Goal: Task Accomplishment & Management: Manage account settings

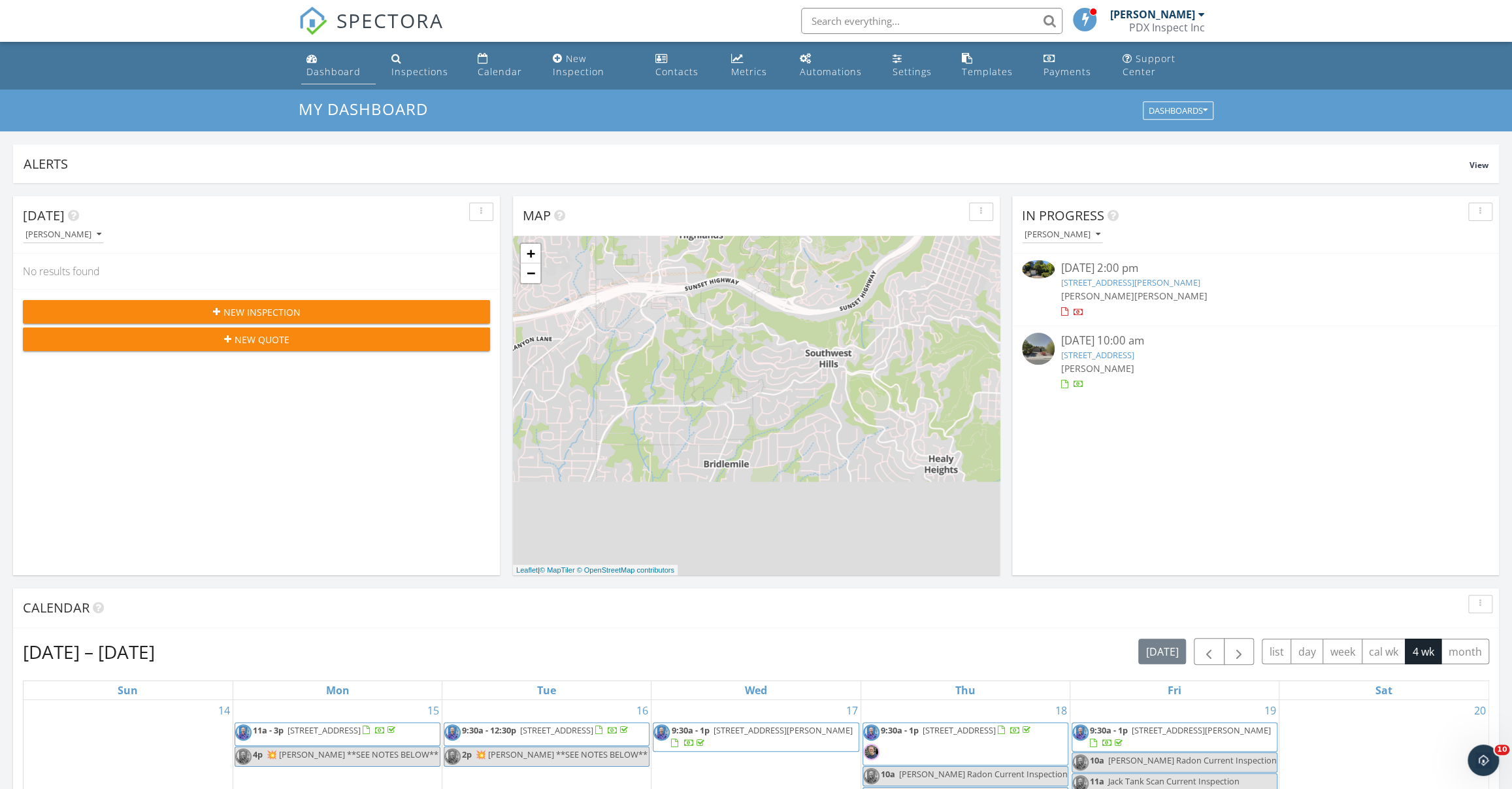
click at [339, 64] on link "Dashboard" at bounding box center [339, 66] width 75 height 37
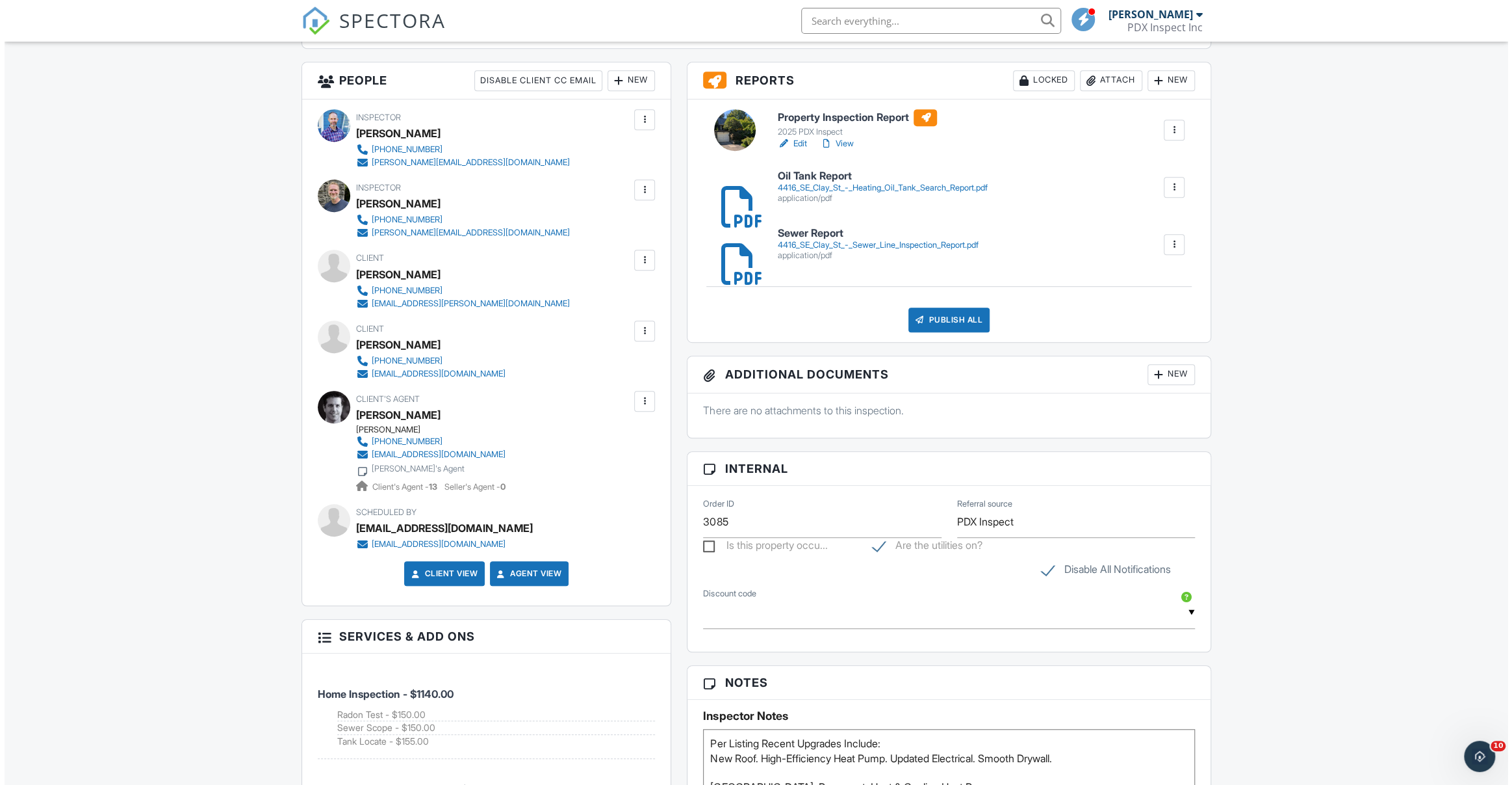
scroll to position [475, 0]
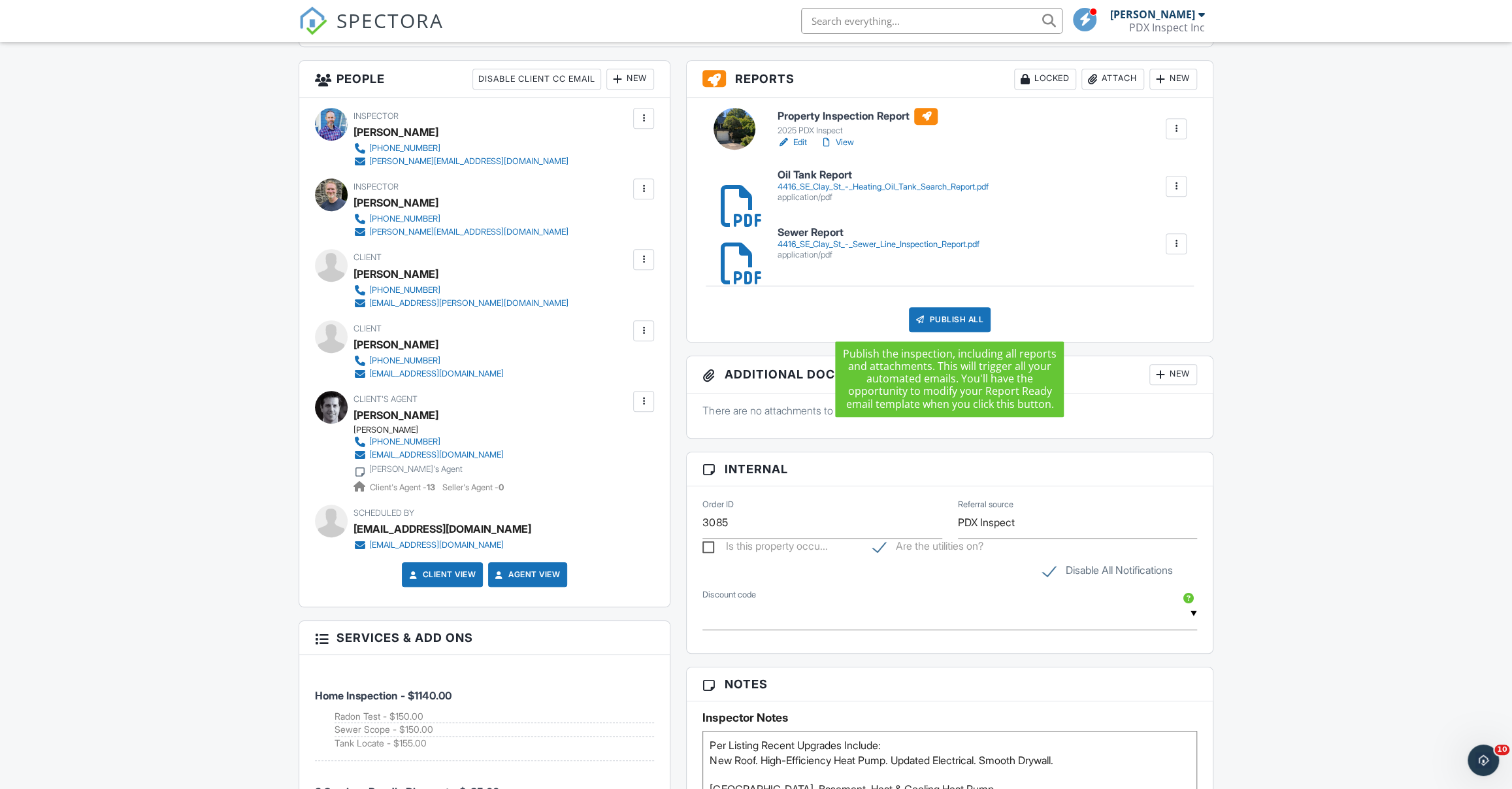
click at [941, 323] on div "Publish All" at bounding box center [950, 319] width 82 height 25
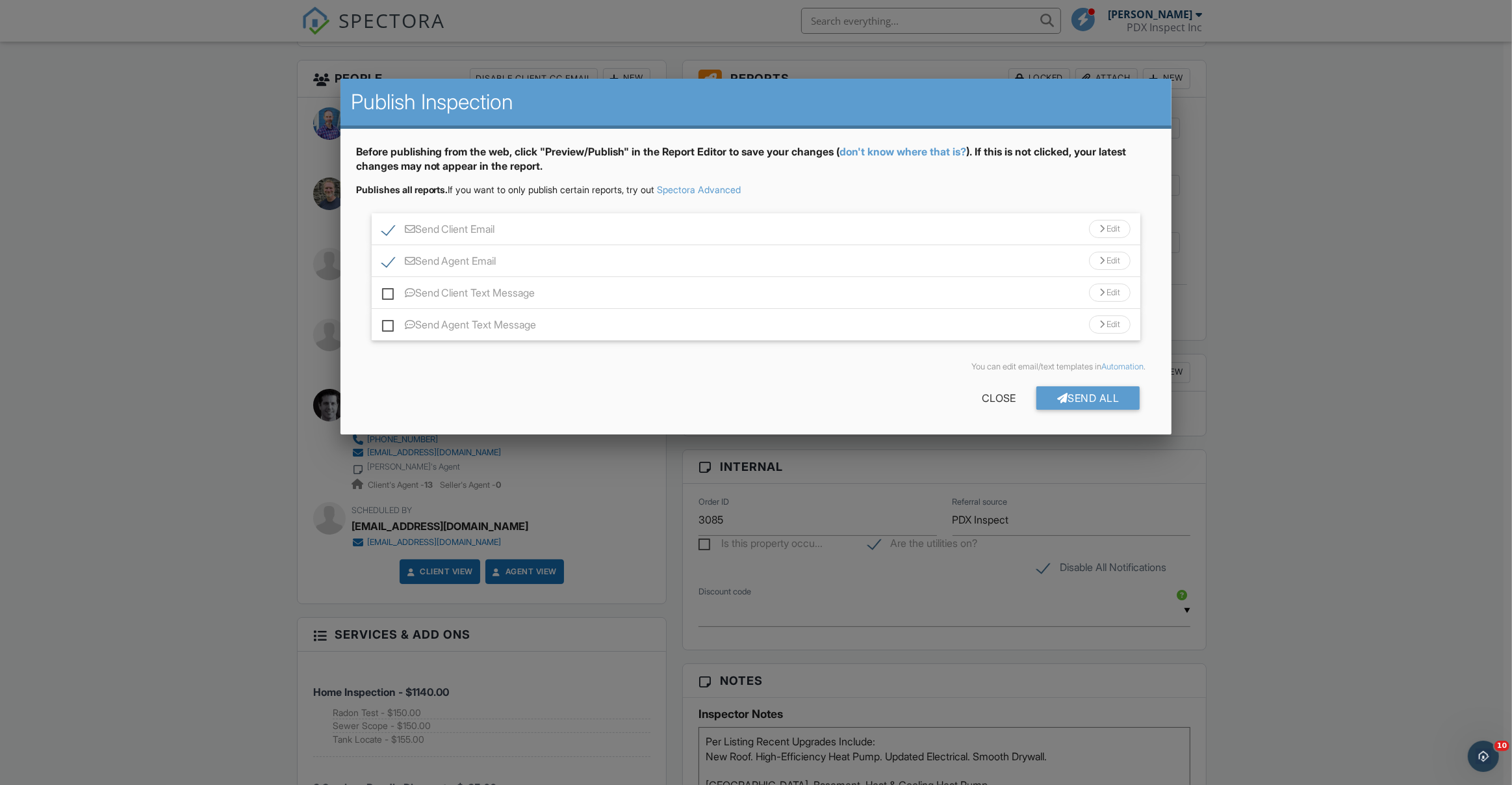
click at [890, 233] on div "Send Client Email Edit" at bounding box center [756, 228] width 769 height 32
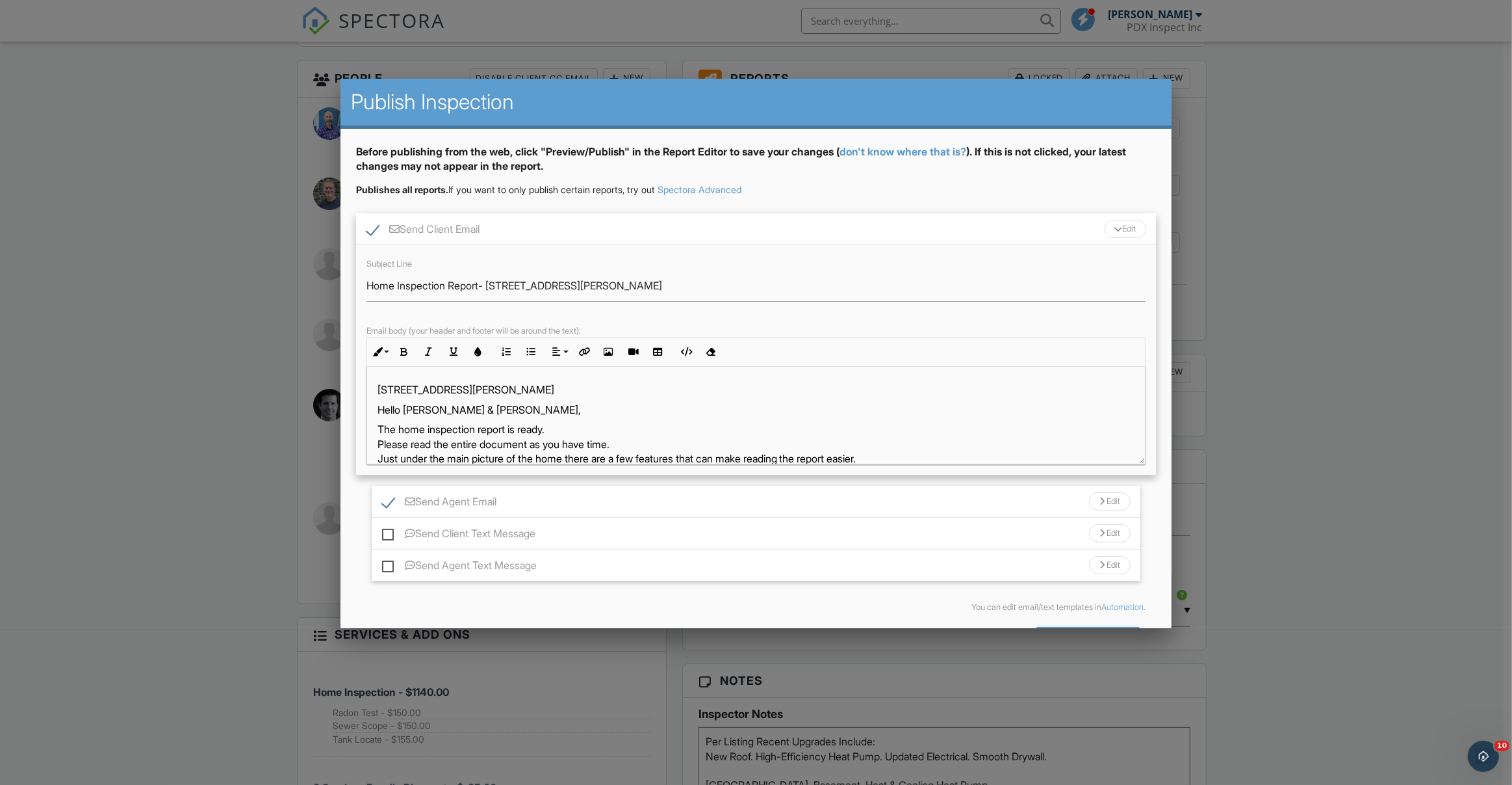
click at [917, 422] on p "The home inspection report is ready. Please read the entire document as you hav…" at bounding box center [756, 472] width 757 height 102
click at [900, 423] on p "The home inspection report is ready. Please read the entire document as you hav…" at bounding box center [756, 472] width 757 height 102
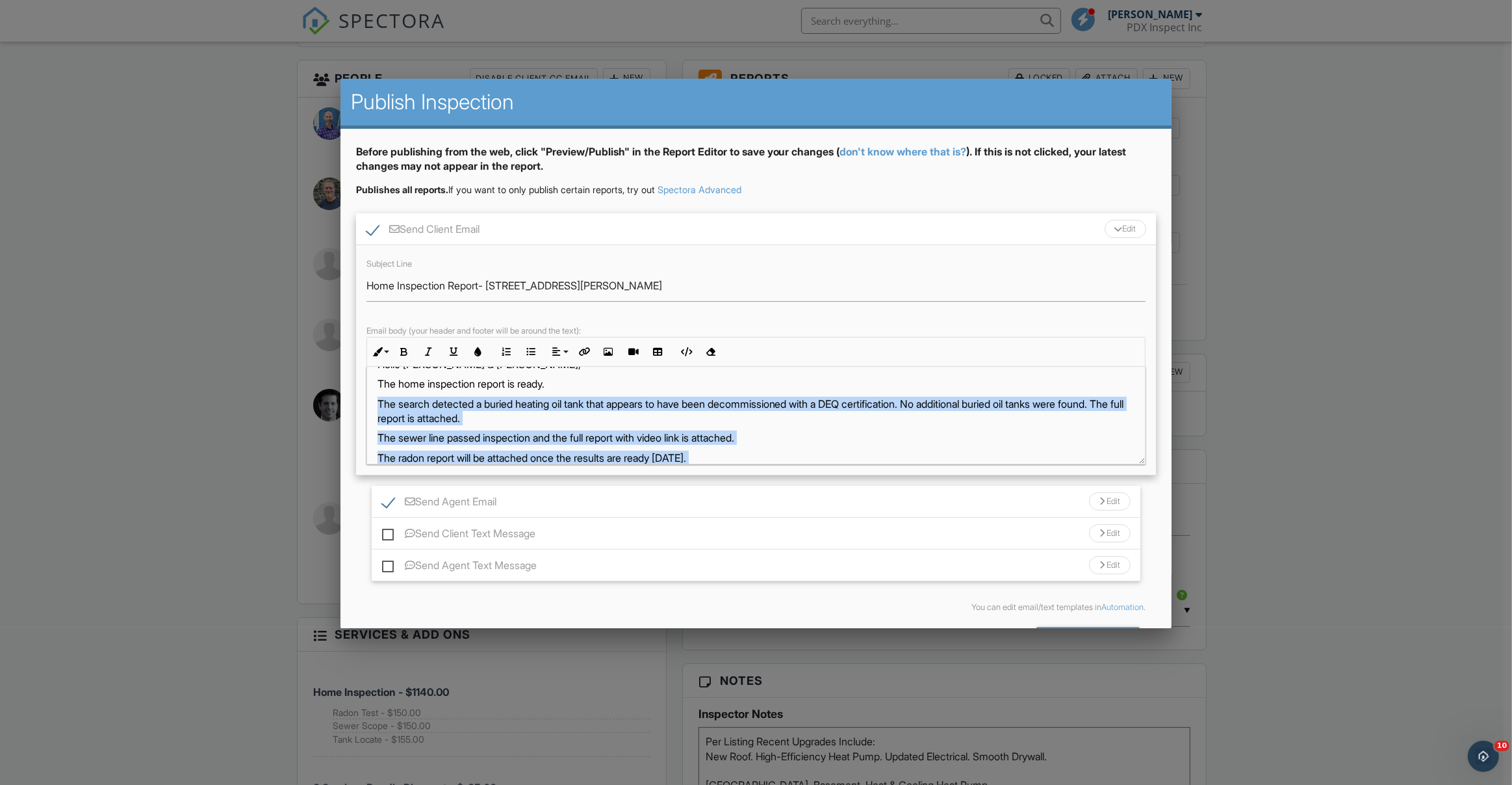
scroll to position [107, 0]
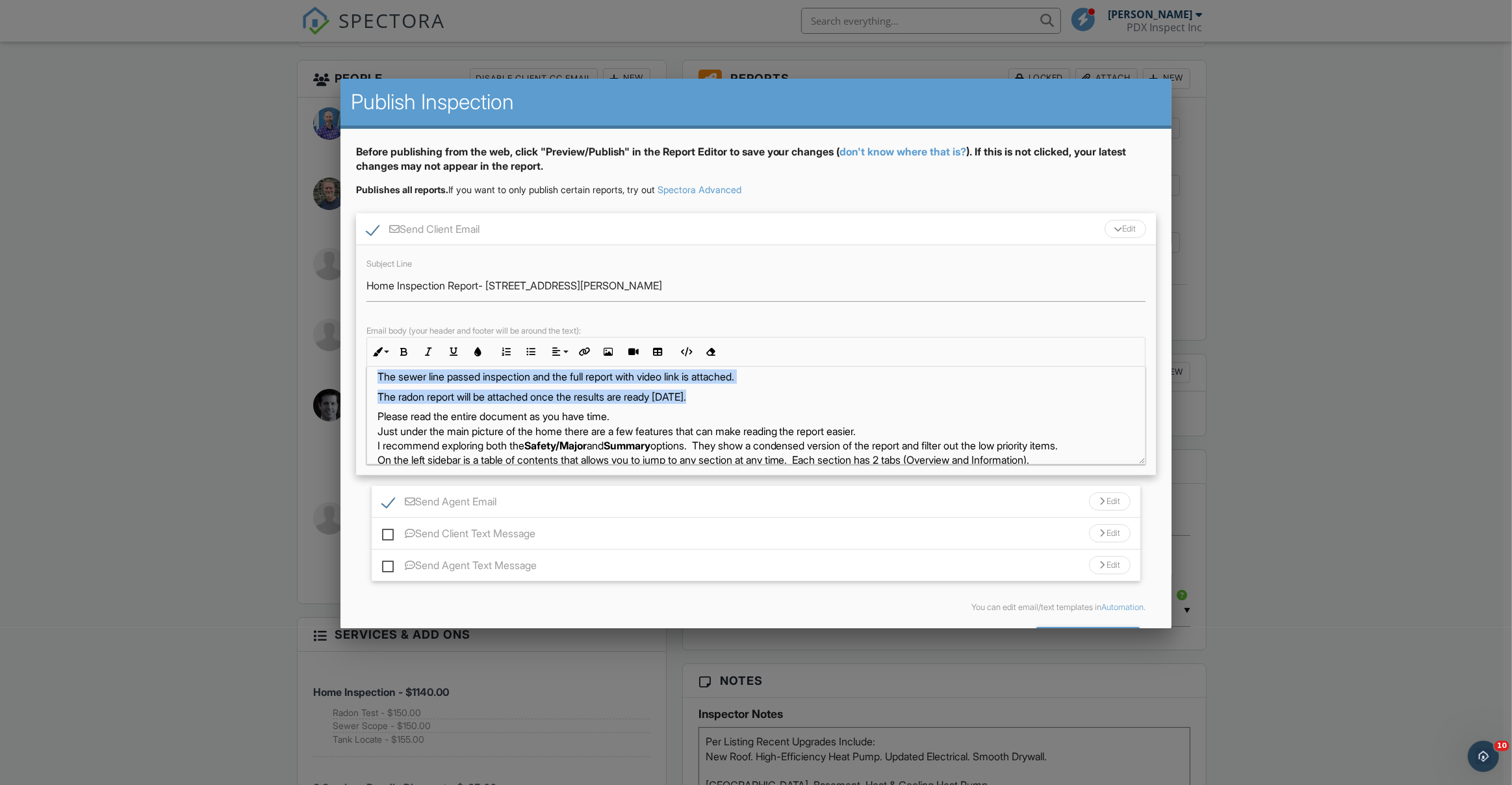
copy div "The search detected a buried heating oil tank that appears to have been decommi…"
click at [681, 499] on div "Send Agent Email Edit" at bounding box center [756, 501] width 769 height 32
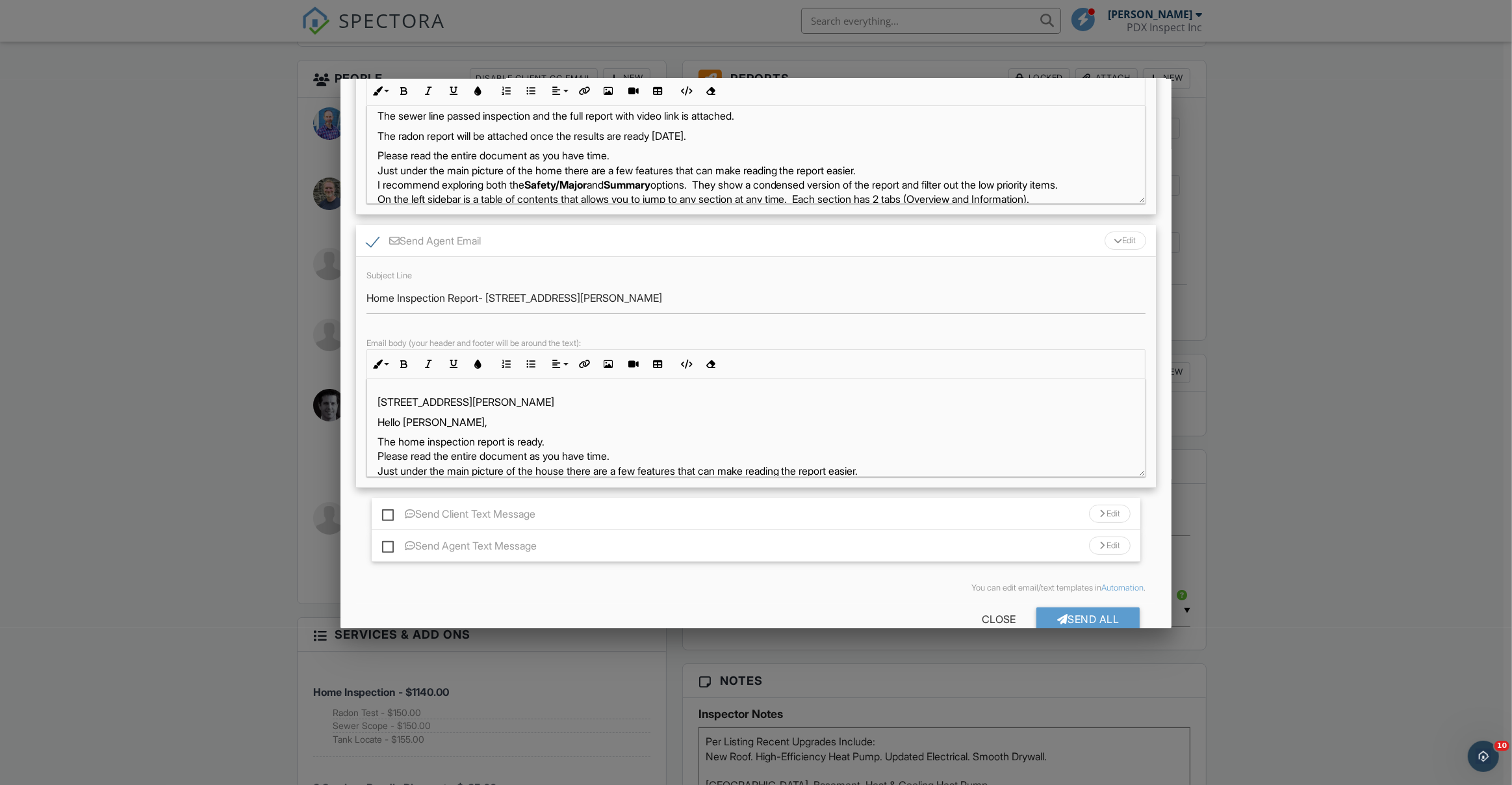
scroll to position [262, 0]
click at [860, 426] on div "4416 SE Clay St, Portland, OR 97215 Hello Marc, The home inspection report is r…" at bounding box center [756, 606] width 778 height 458
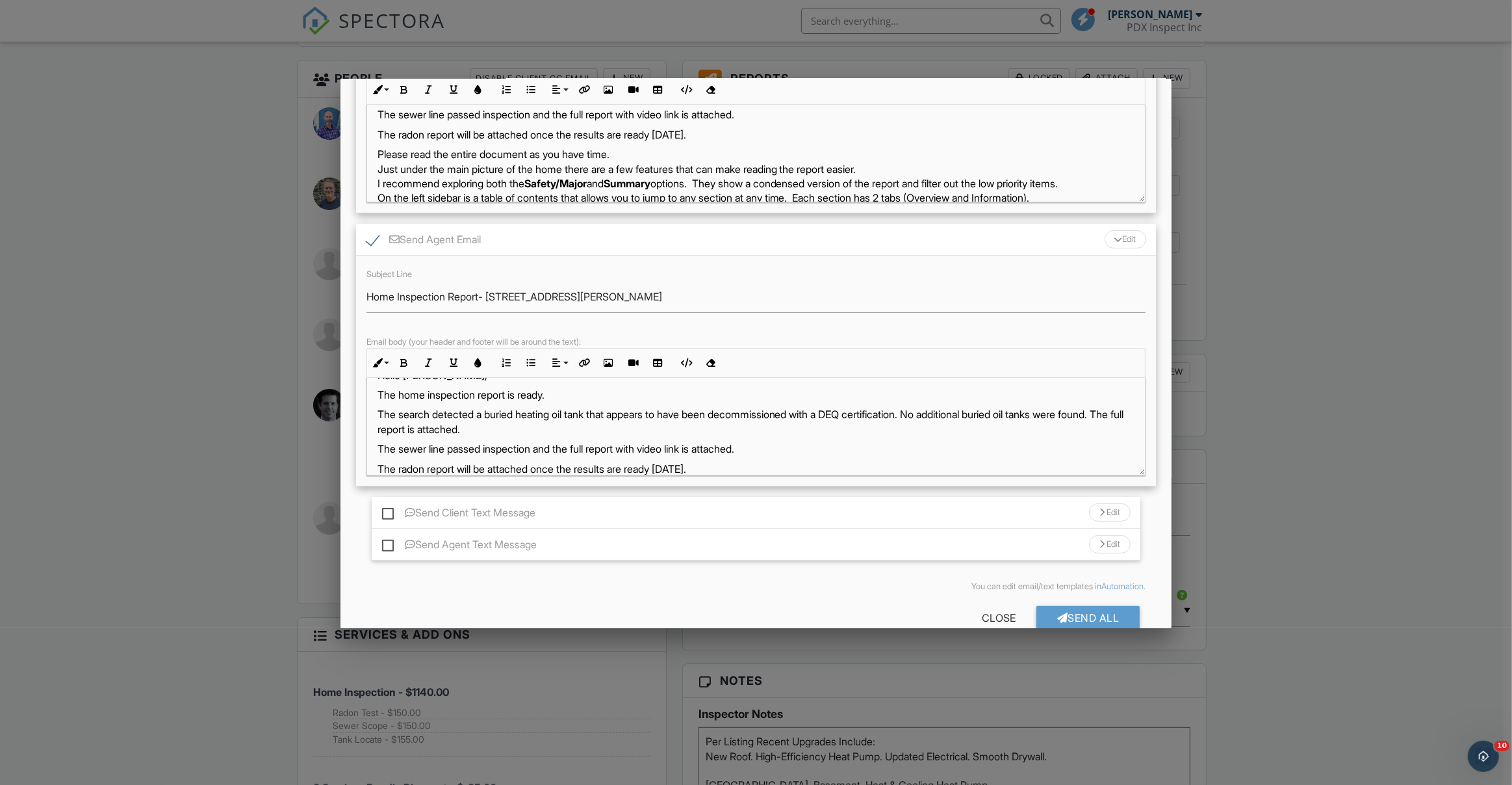
scroll to position [65, 0]
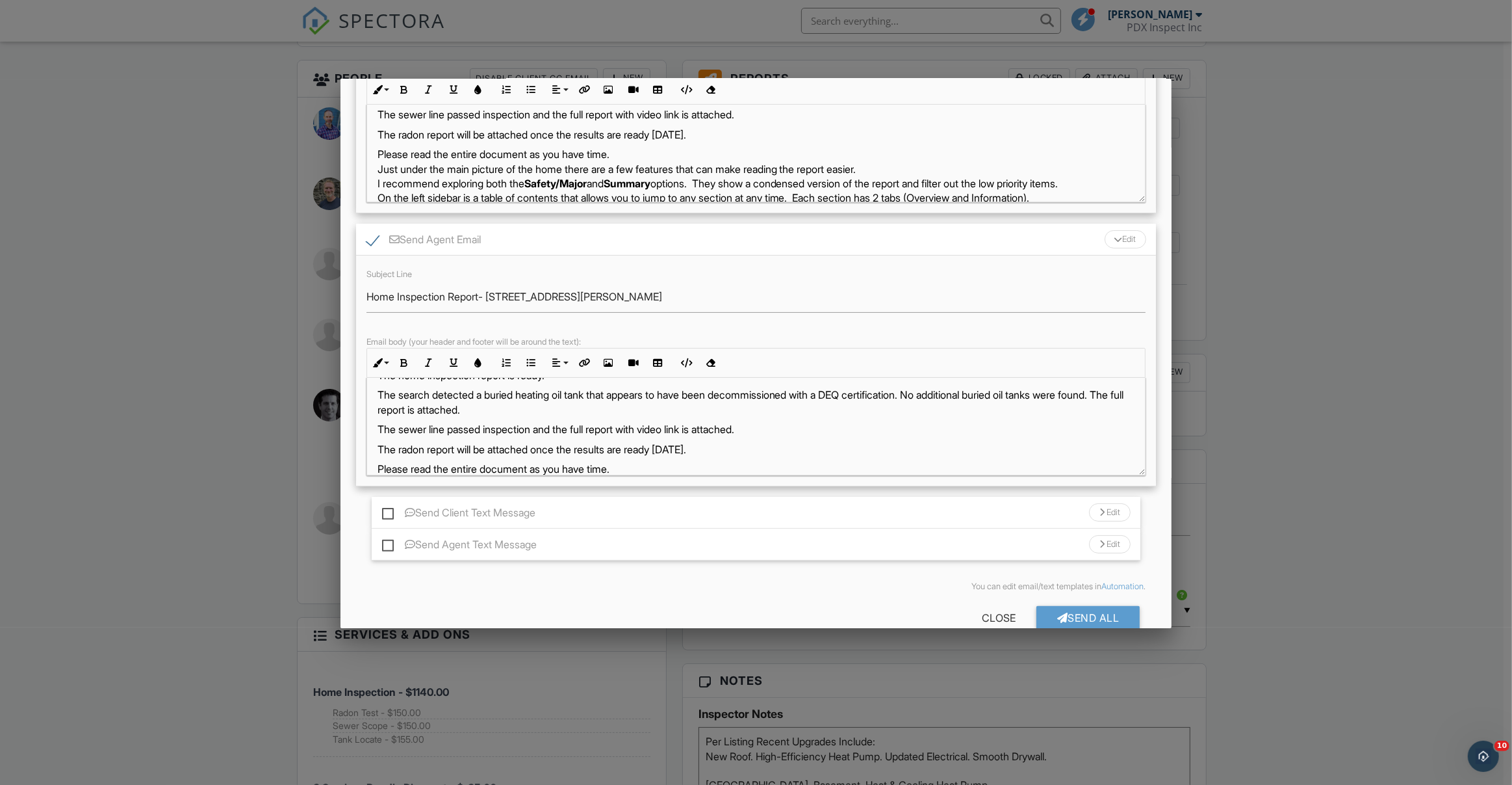
click at [844, 443] on p "The radon report will be attached once the results are ready Monday." at bounding box center [756, 450] width 757 height 15
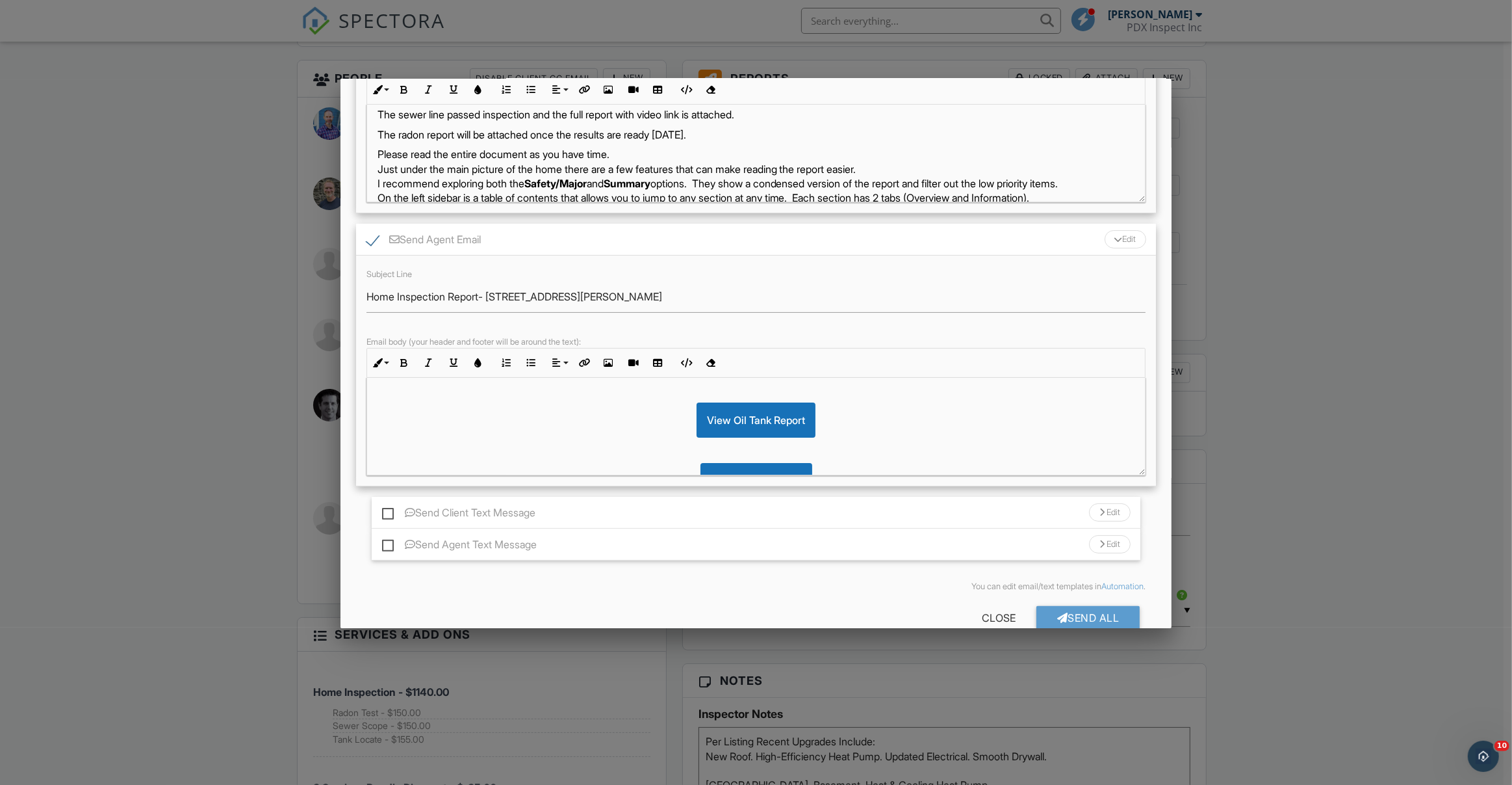
scroll to position [355, 0]
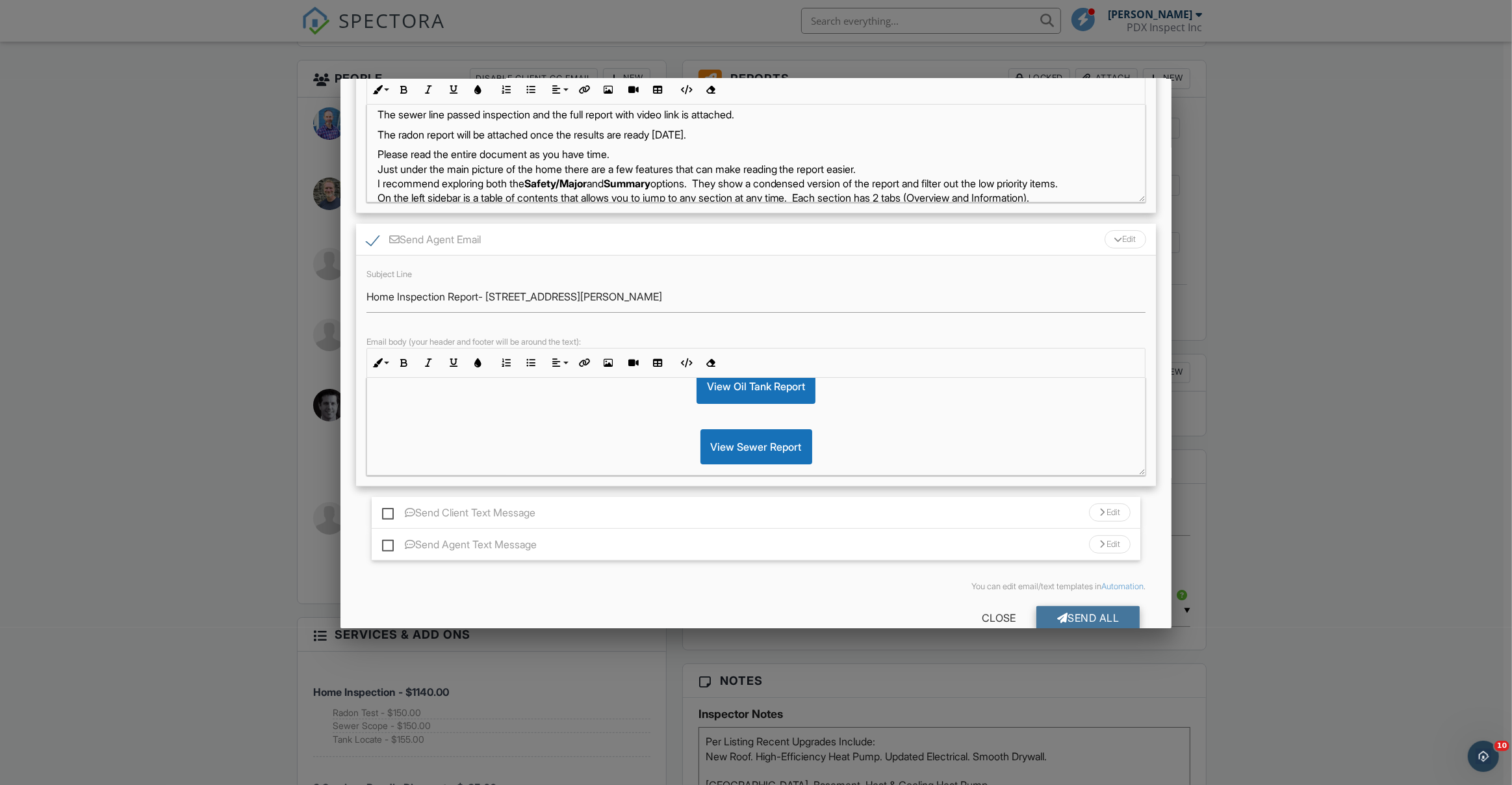
click at [1068, 606] on div "Send All" at bounding box center [1088, 617] width 104 height 24
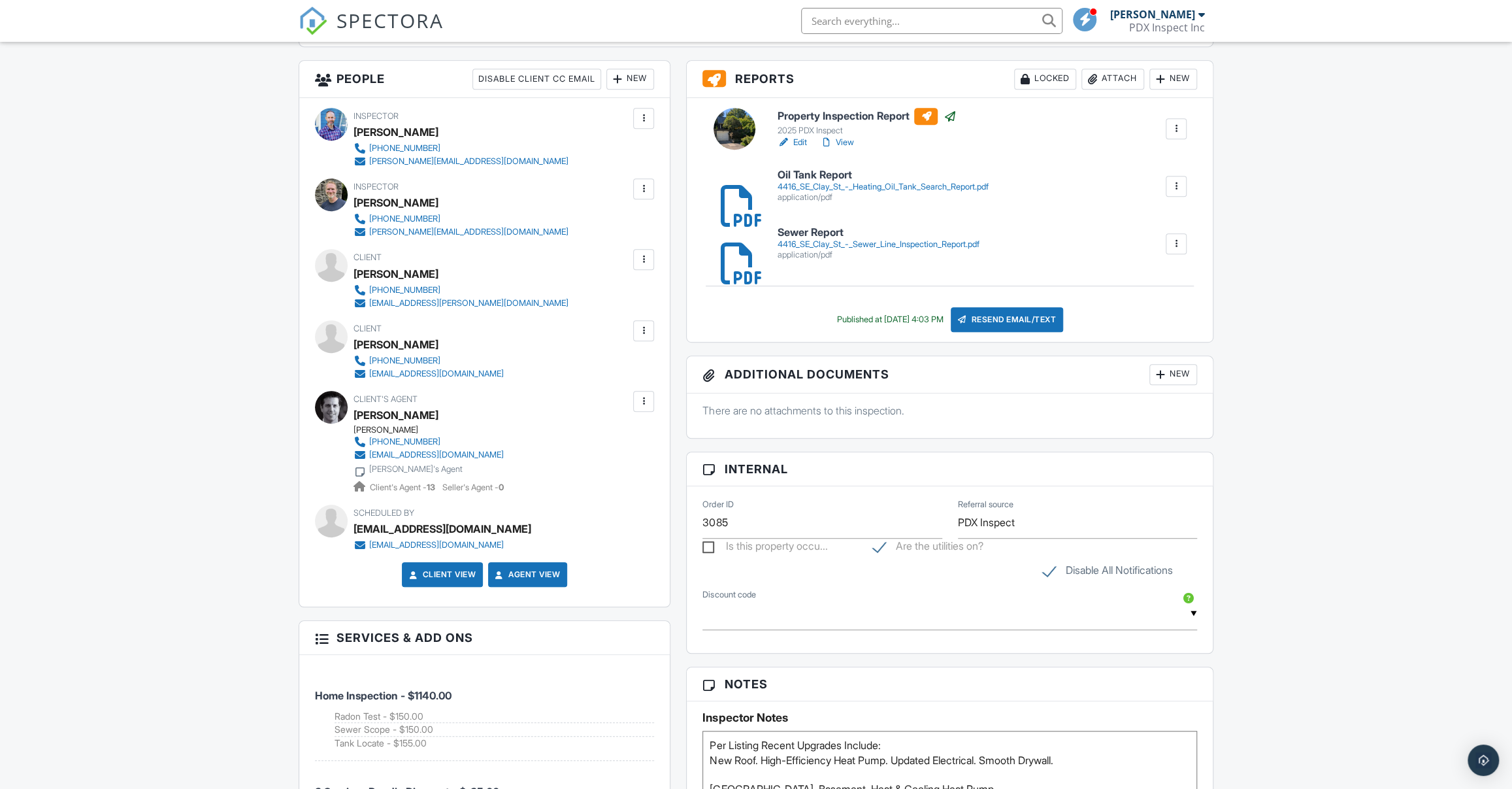
click at [675, 528] on div "People Disable Client CC Email New Inspector Listing Agent Add Another Person I…" at bounding box center [484, 569] width 387 height 1018
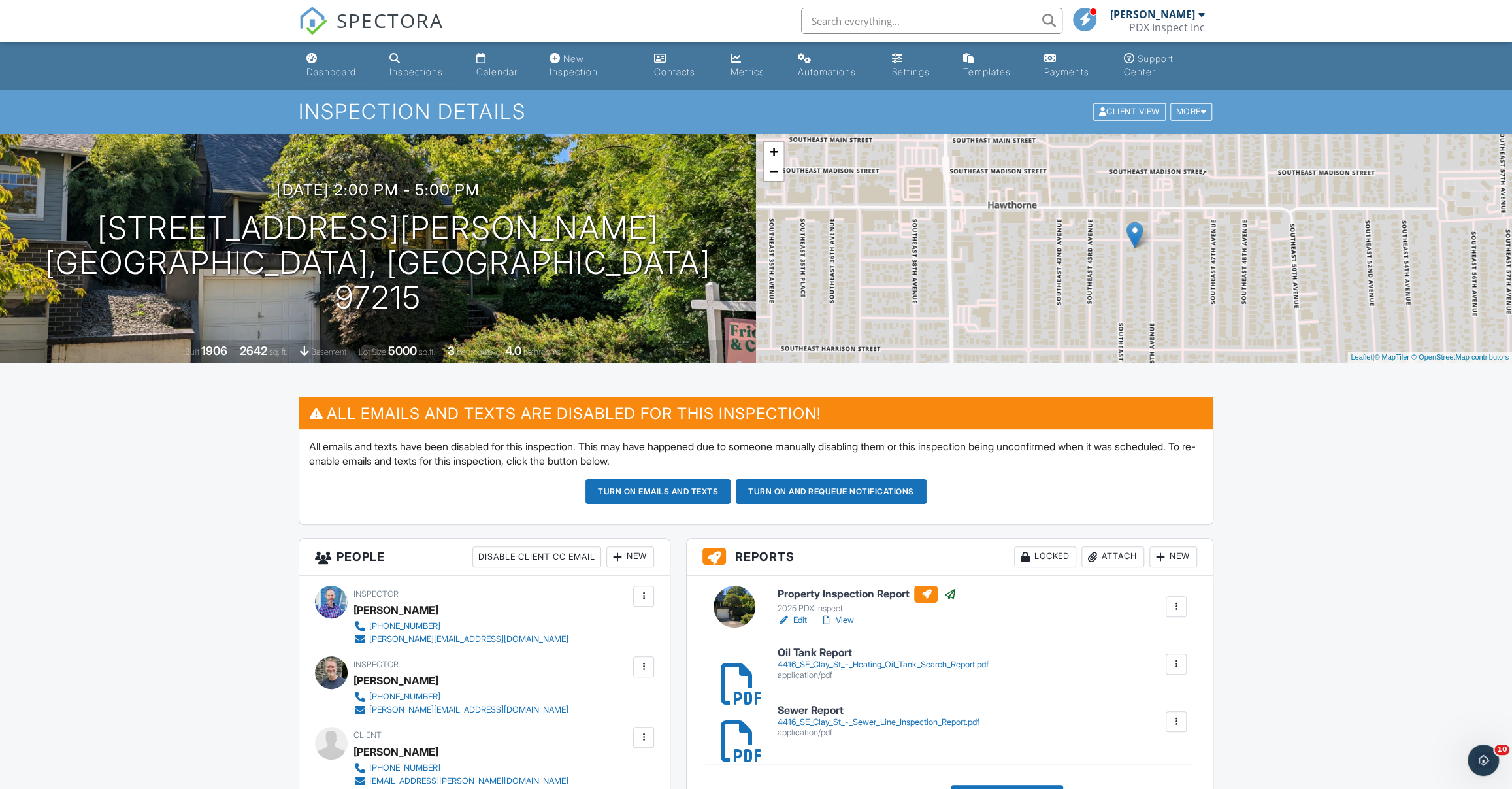
click at [315, 67] on div "Dashboard" at bounding box center [331, 71] width 49 height 11
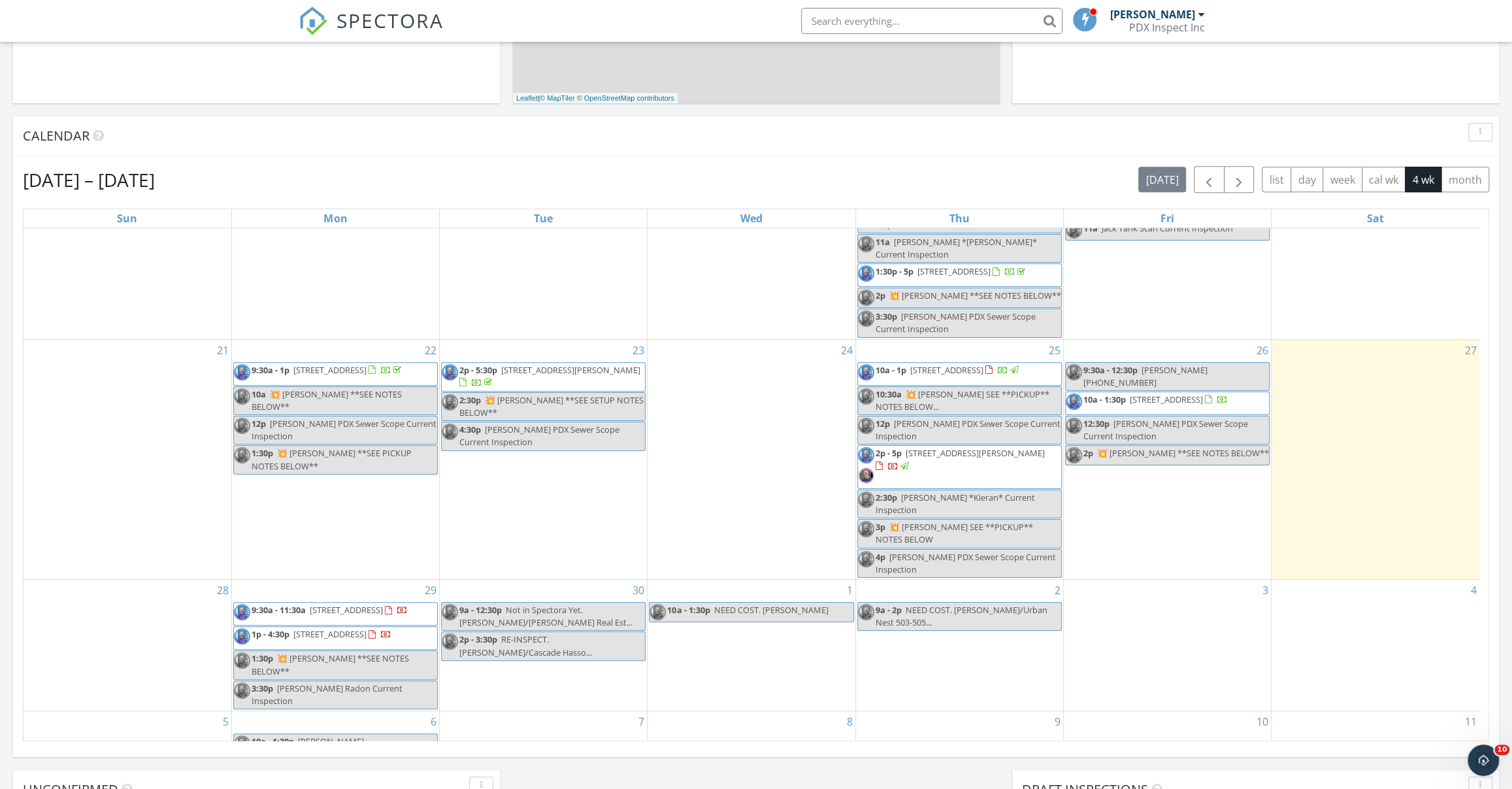
scroll to position [479, 0]
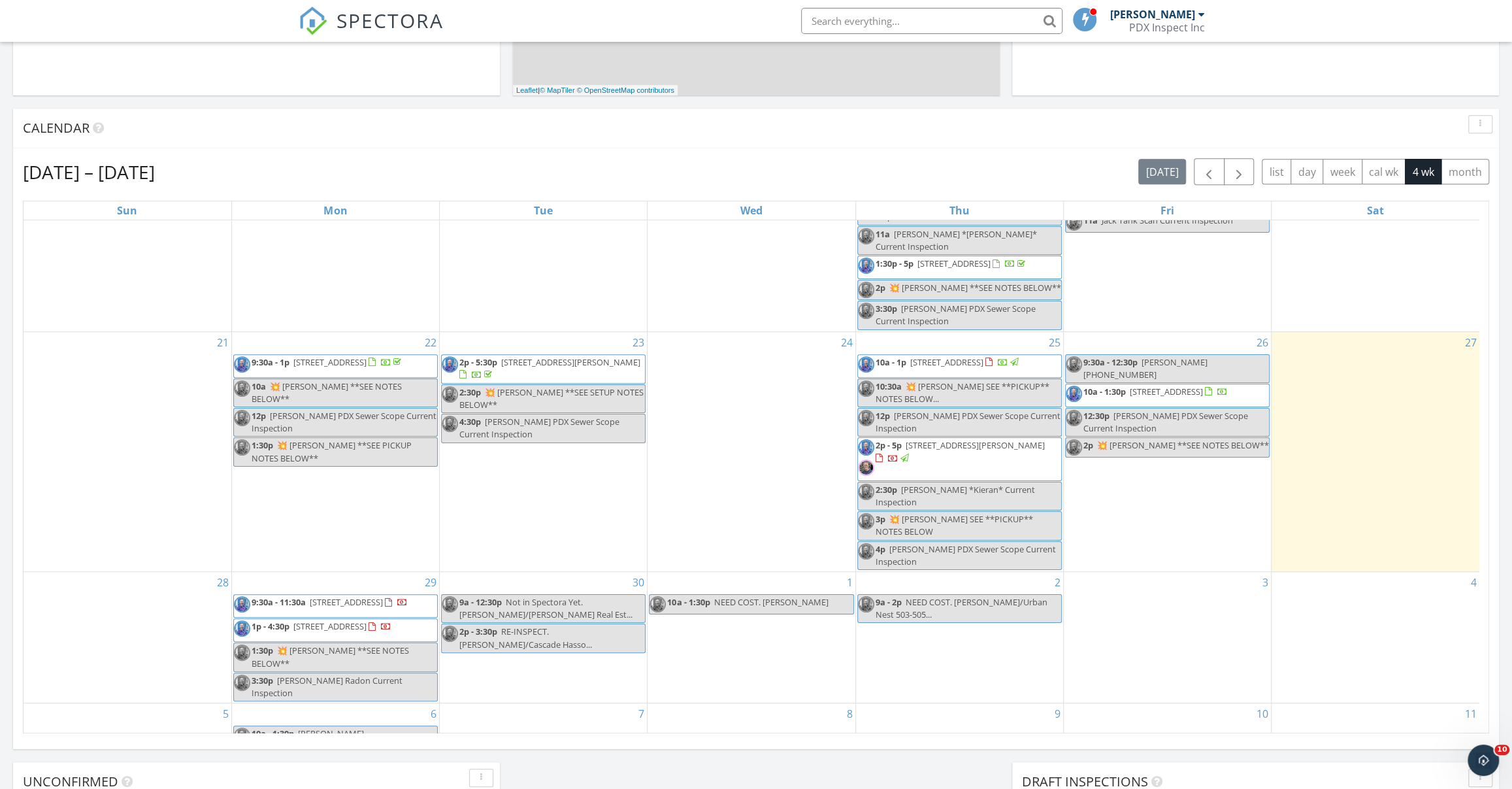
click at [995, 442] on span "[STREET_ADDRESS][PERSON_NAME]" at bounding box center [975, 445] width 139 height 12
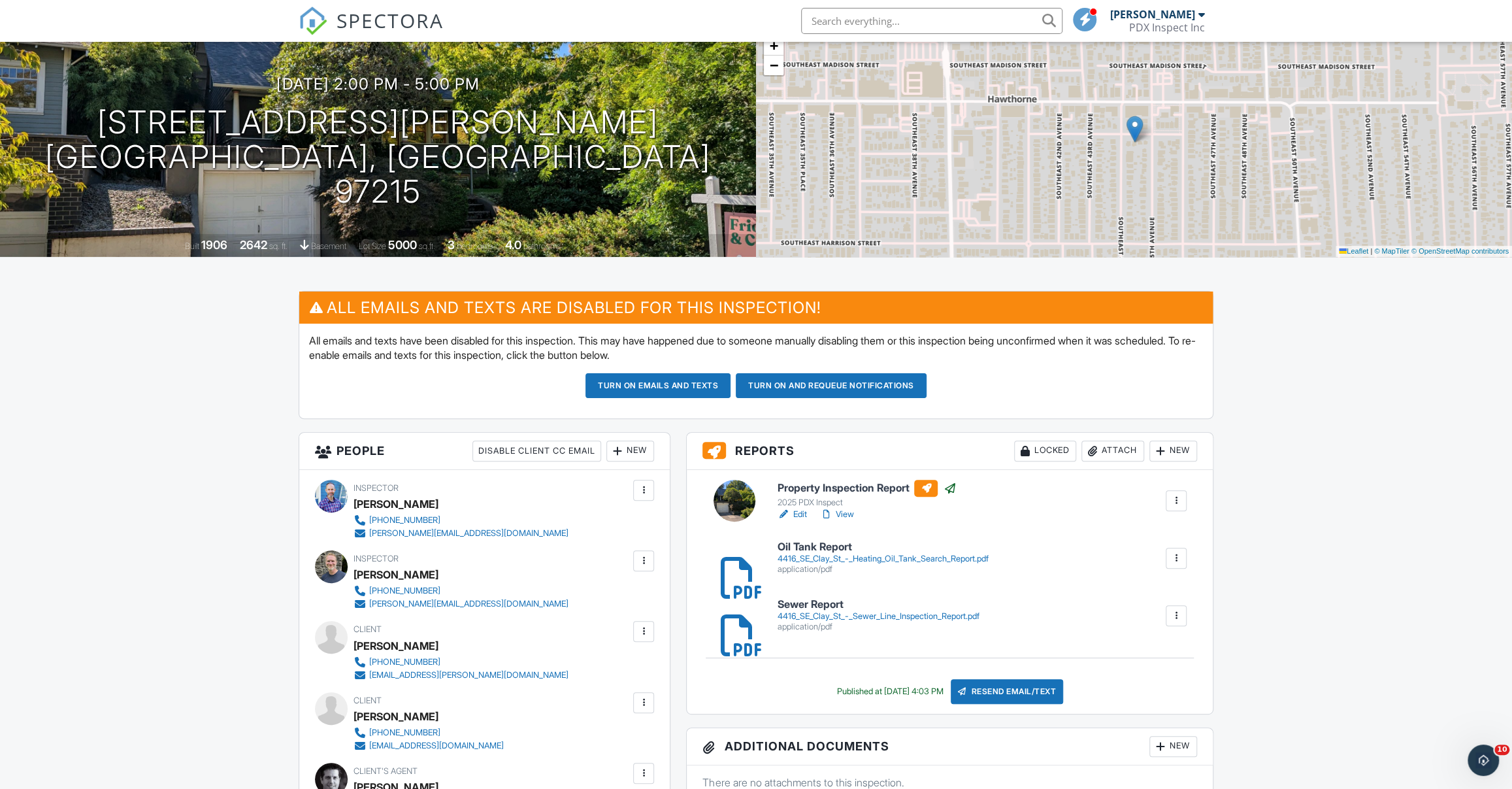
scroll to position [107, 0]
click at [796, 517] on link "Edit" at bounding box center [792, 513] width 29 height 13
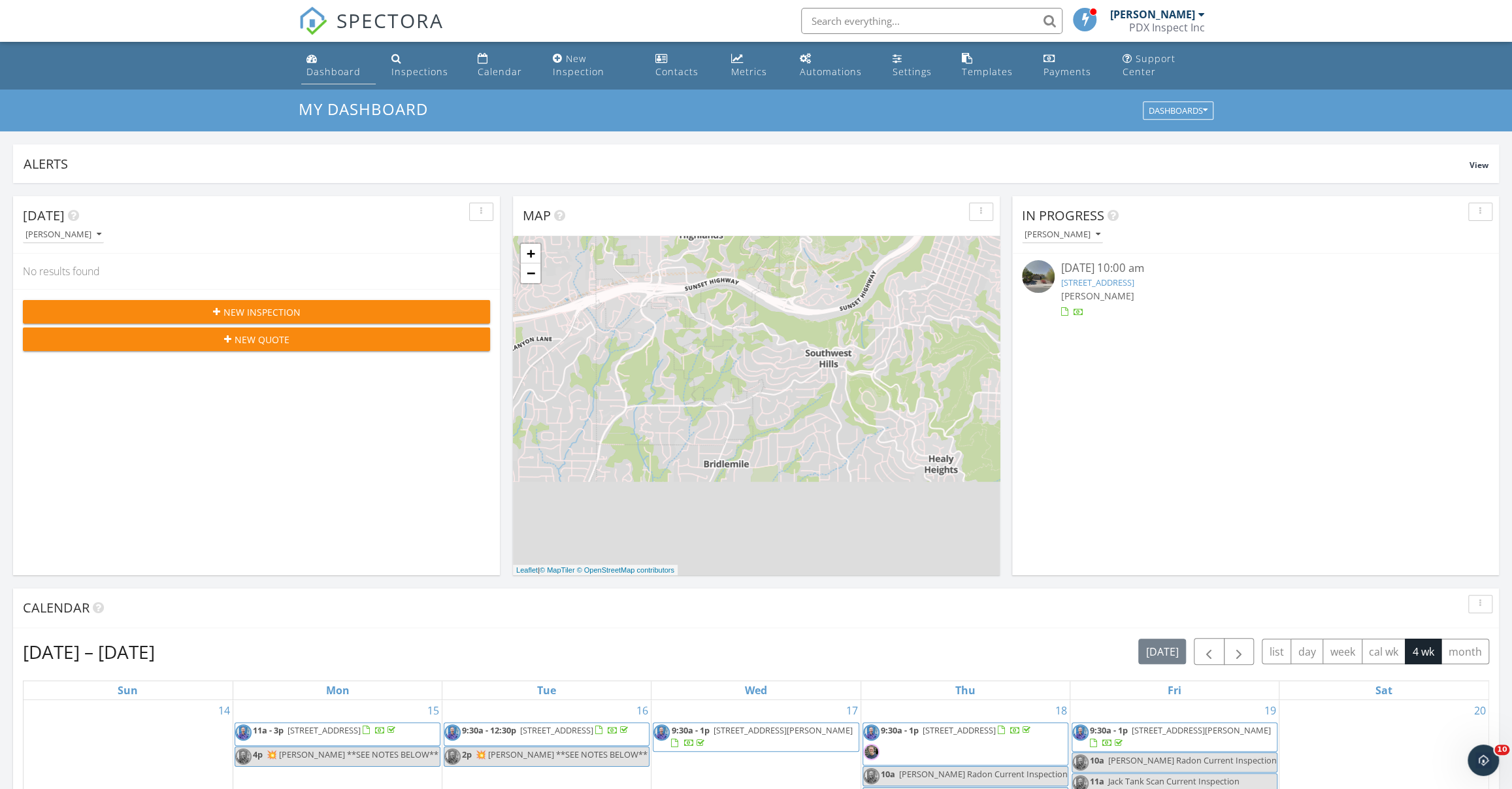
click at [330, 71] on div "Dashboard" at bounding box center [334, 72] width 55 height 13
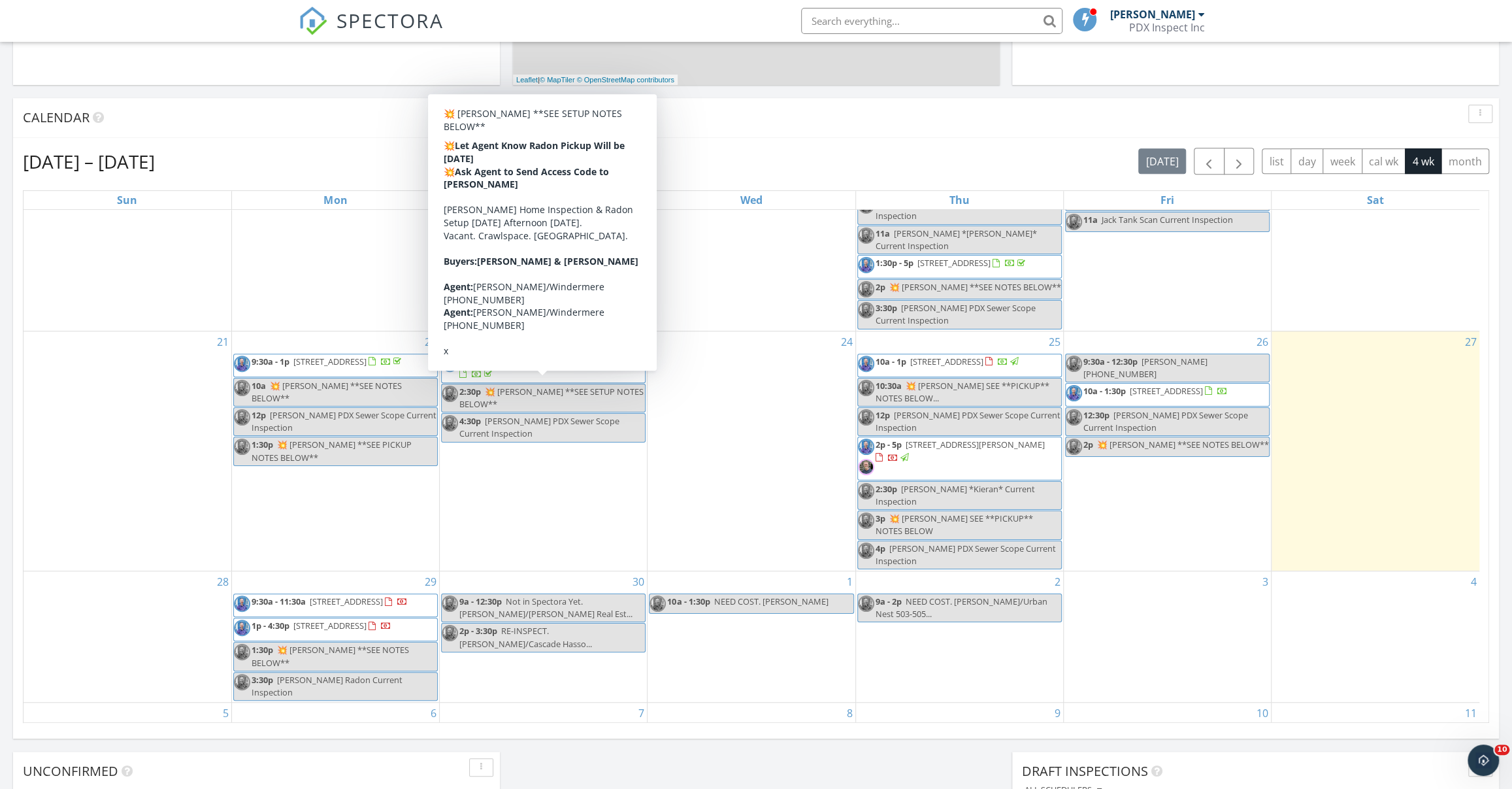
scroll to position [90, 0]
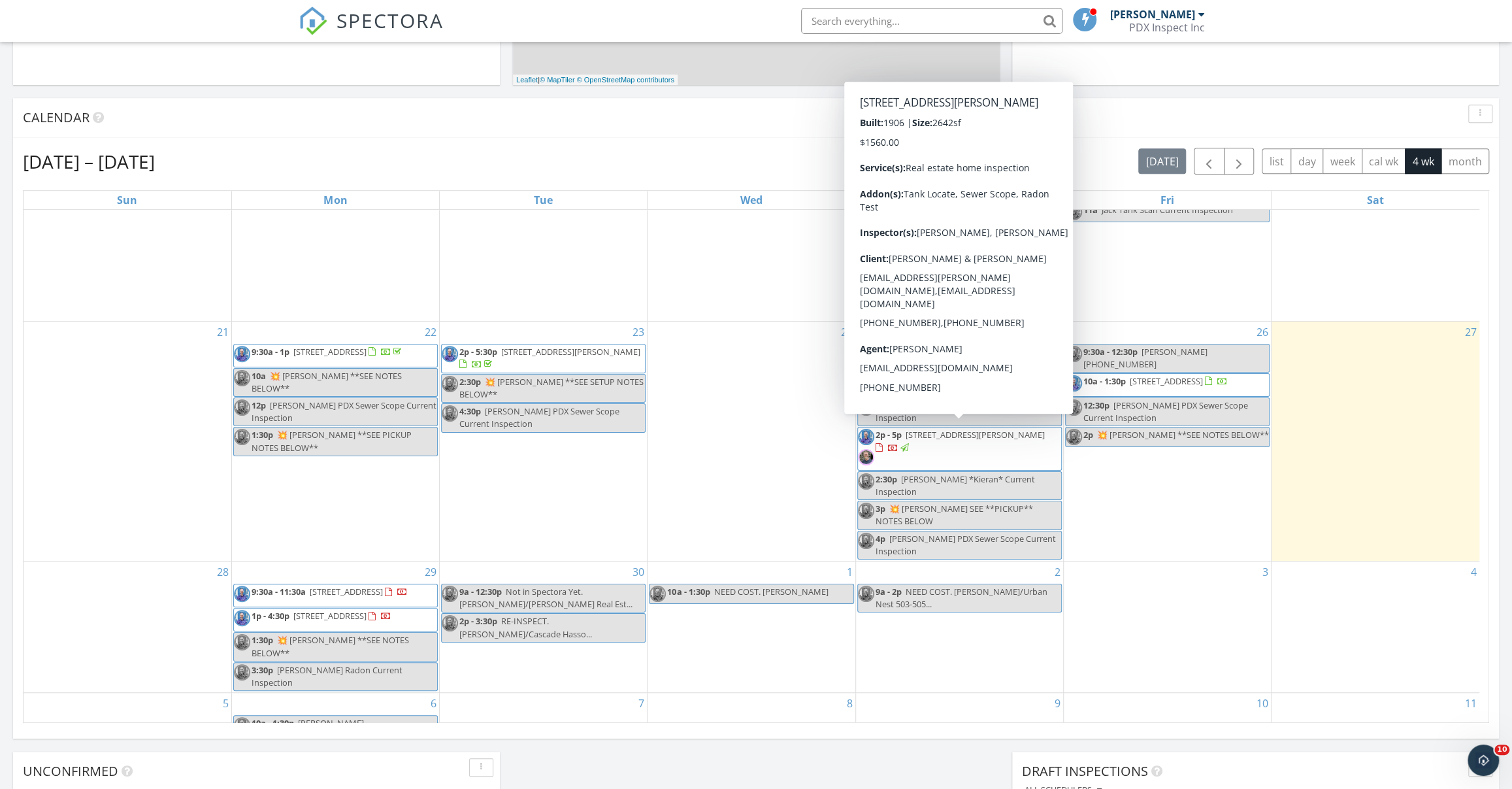
click at [958, 431] on span "4416 SE Clay St, Portland 97215" at bounding box center [975, 434] width 139 height 12
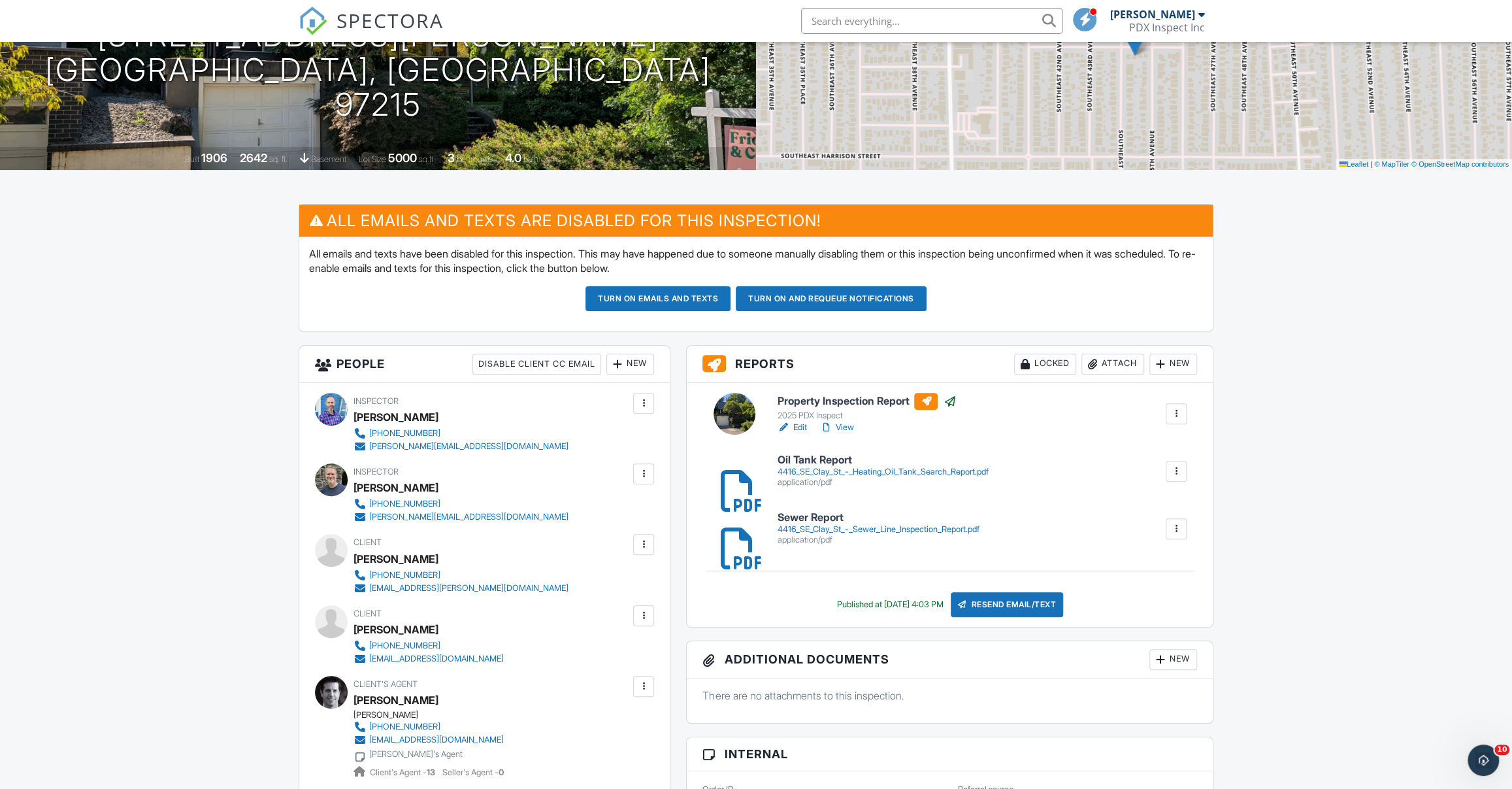
scroll to position [195, 0]
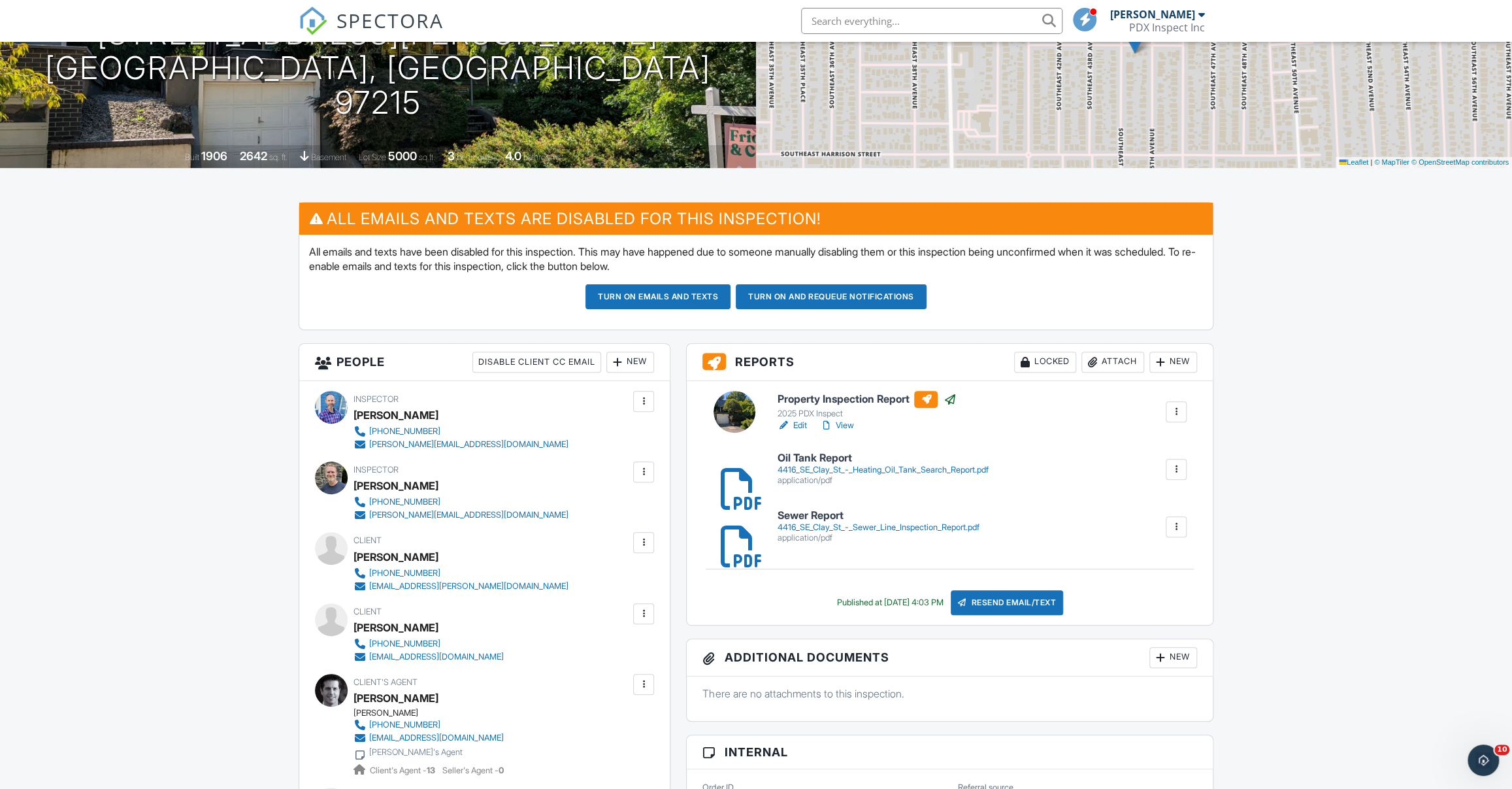
click at [845, 428] on link "View" at bounding box center [836, 425] width 34 height 13
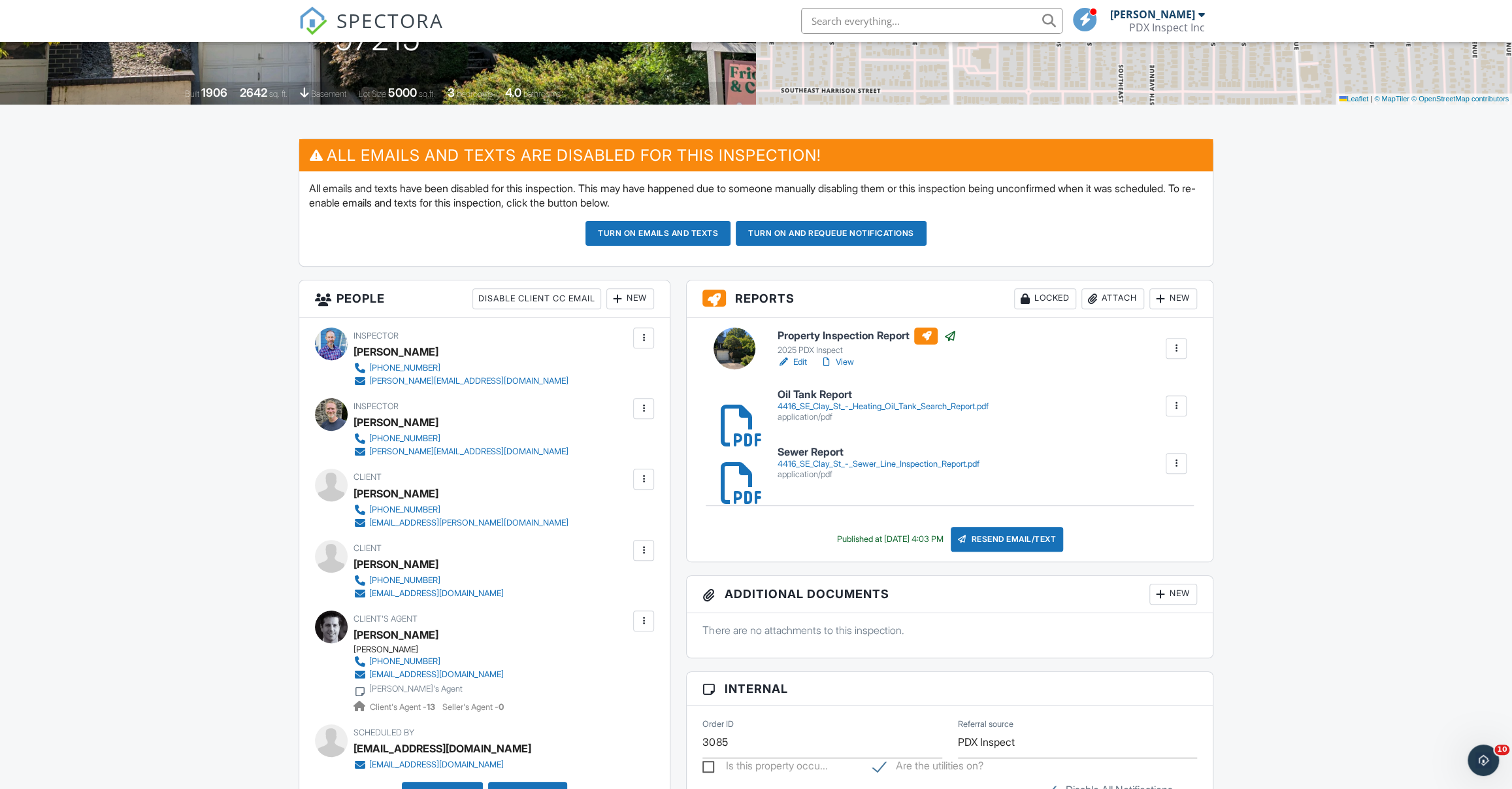
click at [794, 359] on link "Edit" at bounding box center [792, 362] width 29 height 13
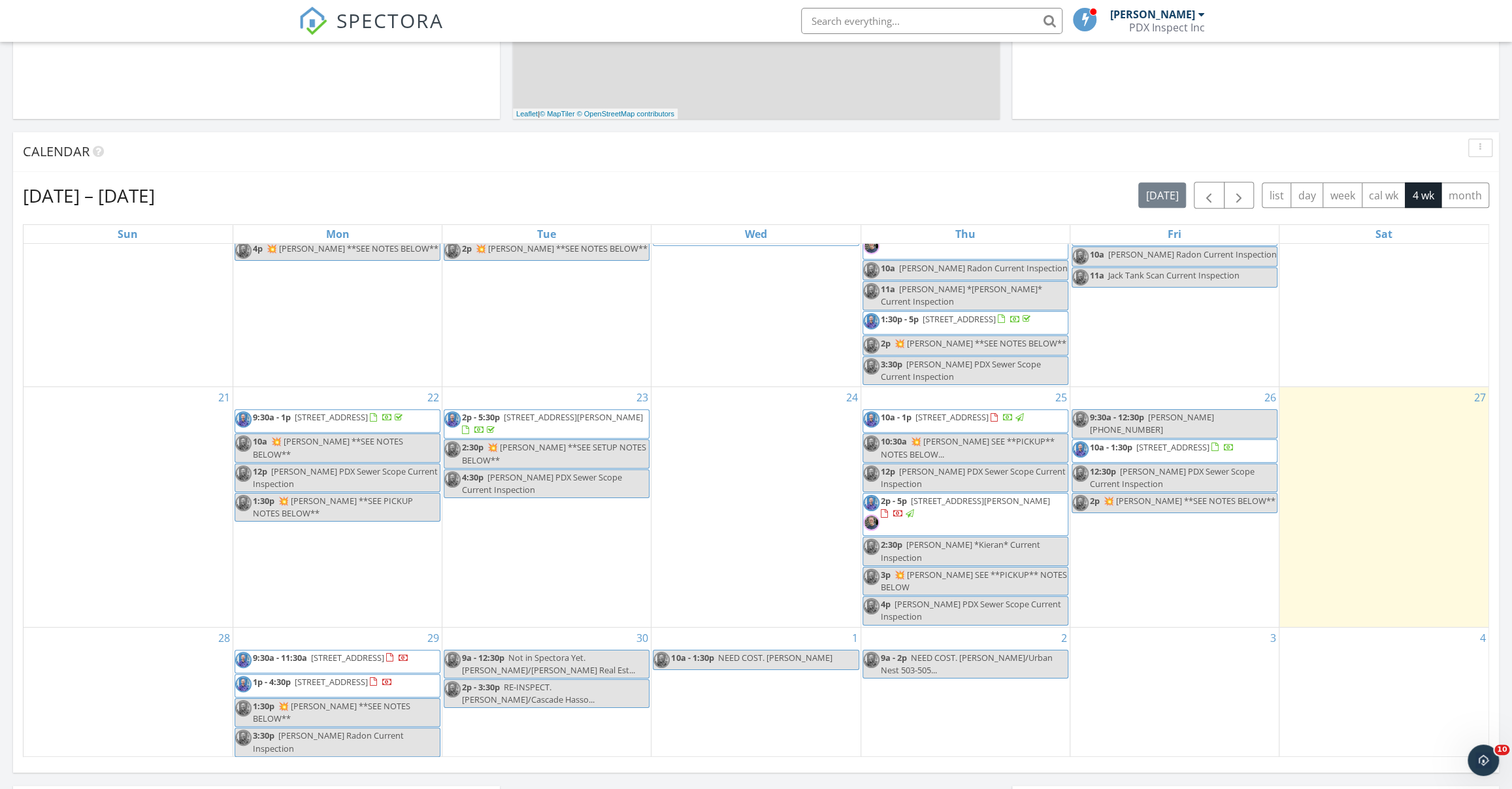
scroll to position [64, 0]
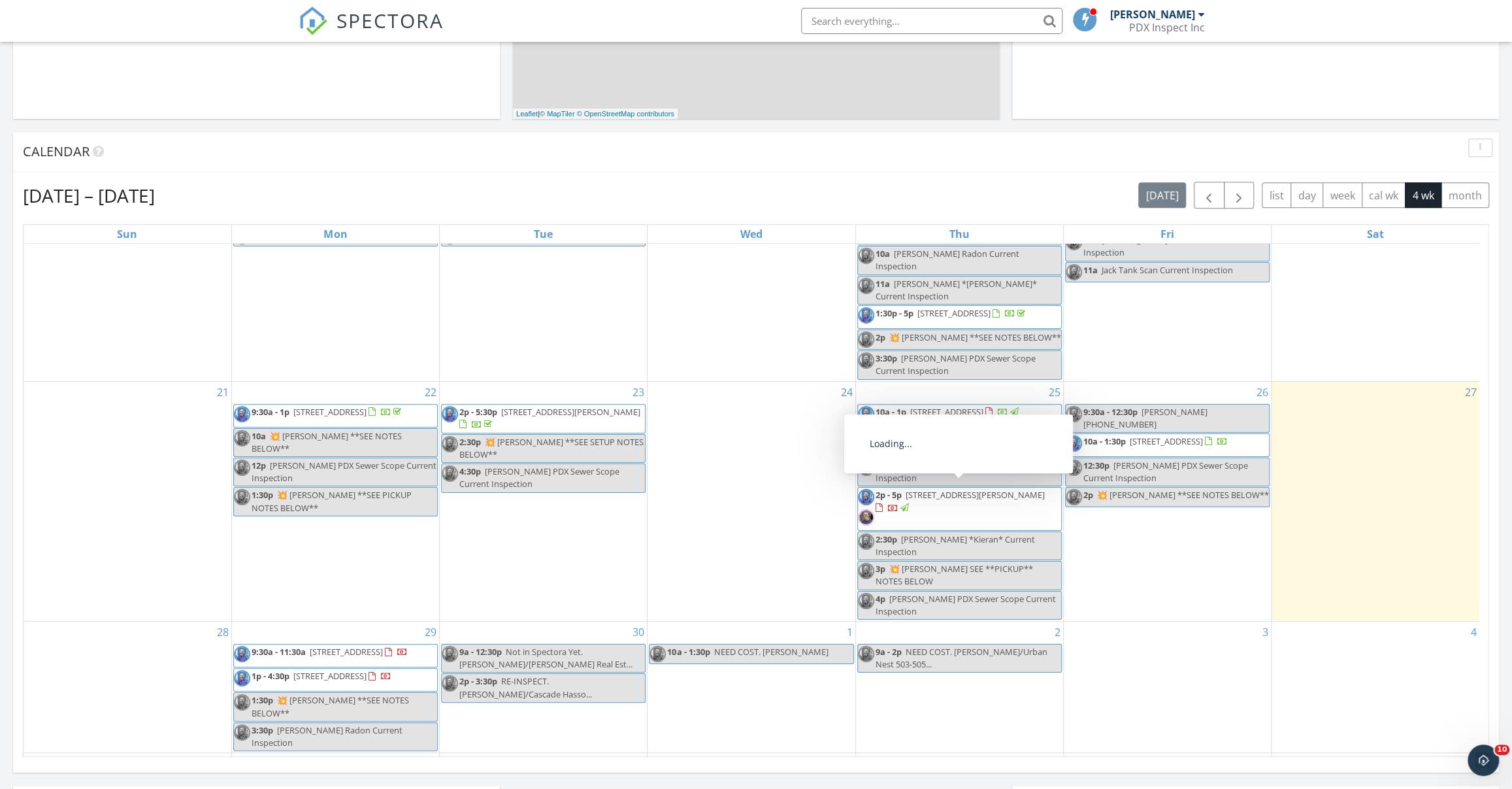
click at [1021, 499] on span "2p - 5p 4416 SE Clay St, Portland 97215" at bounding box center [960, 507] width 203 height 39
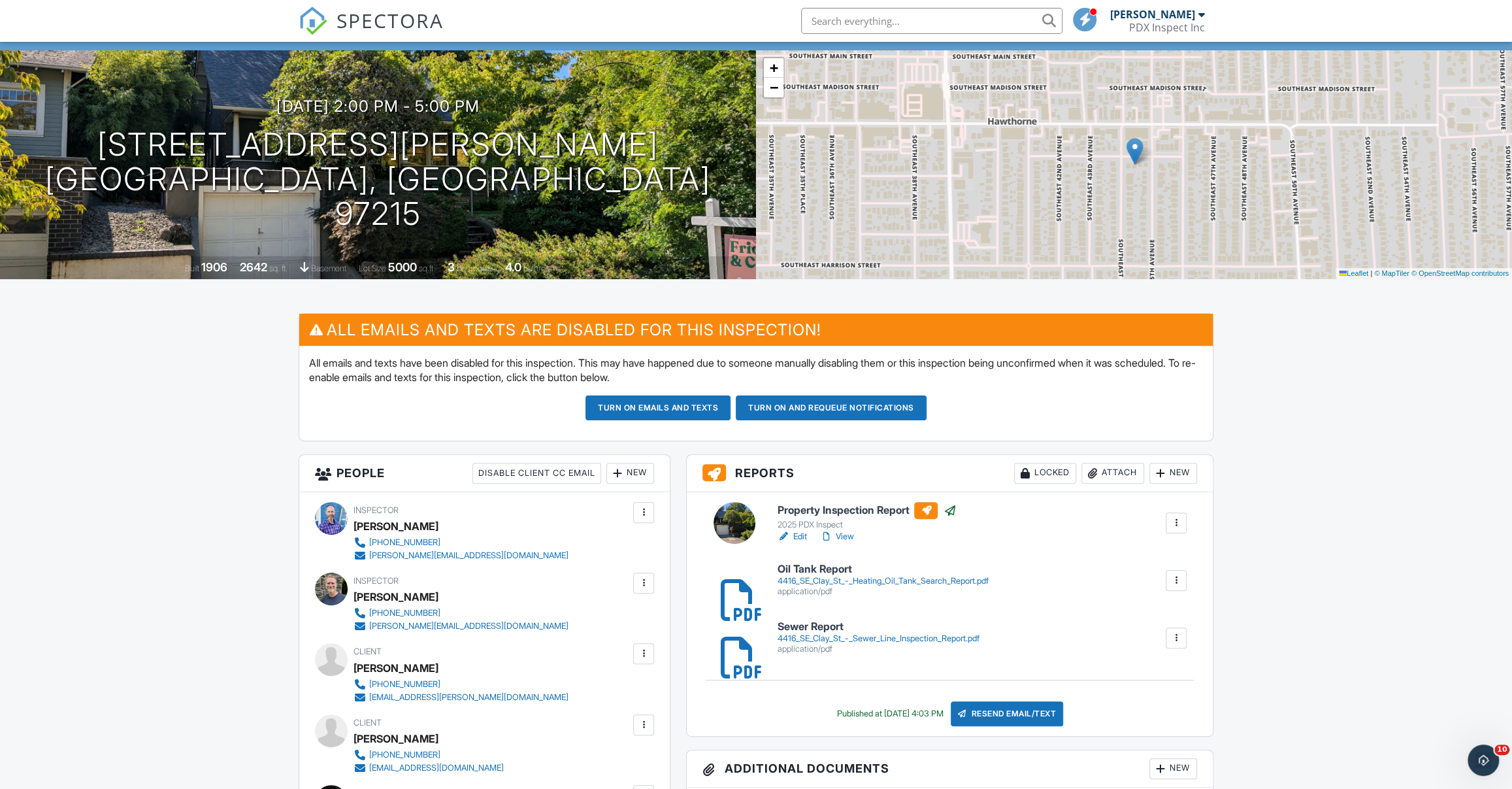
scroll to position [91, 0]
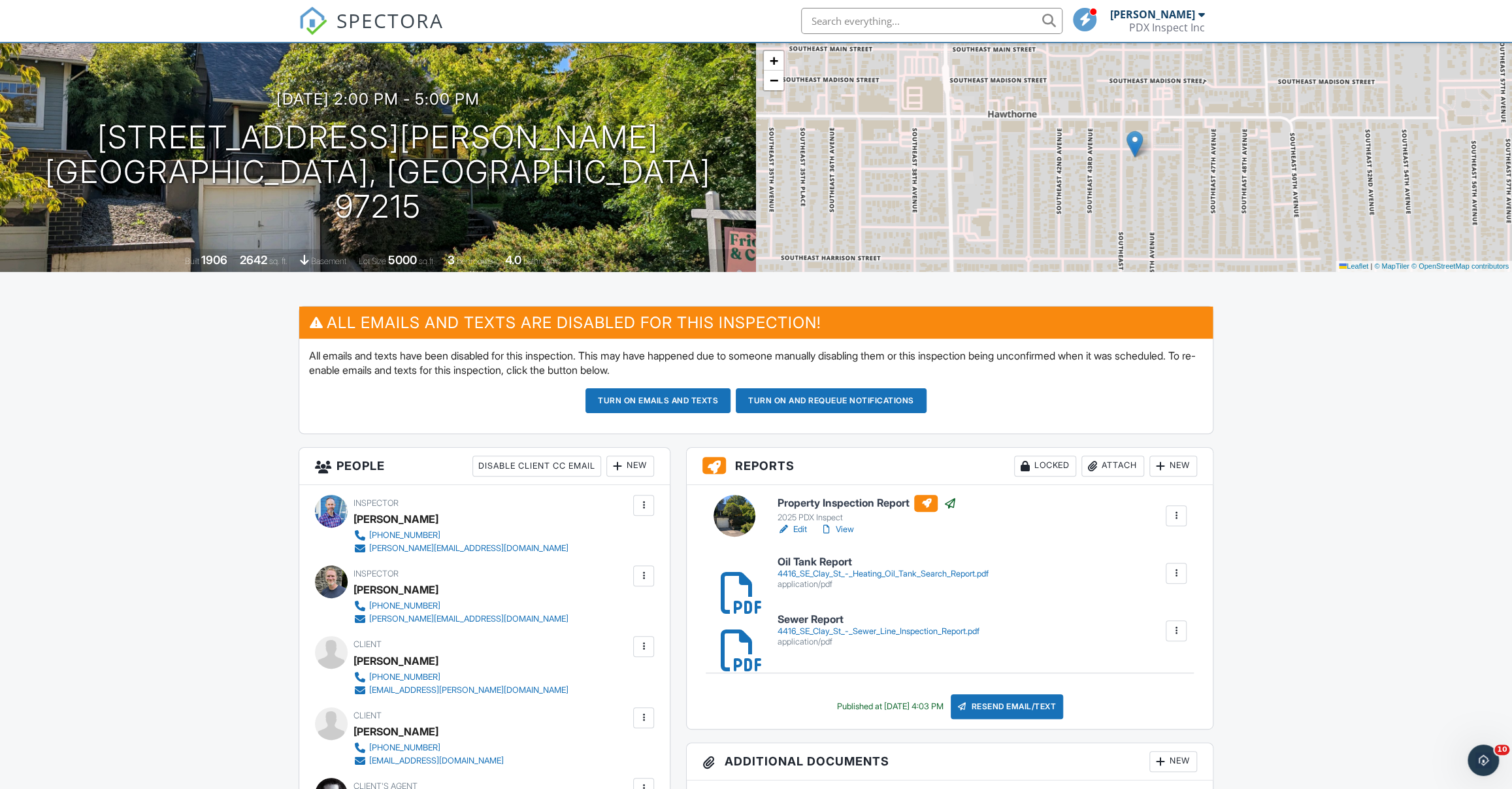
click at [803, 532] on link "Edit" at bounding box center [792, 529] width 29 height 13
